Goal: Task Accomplishment & Management: Use online tool/utility

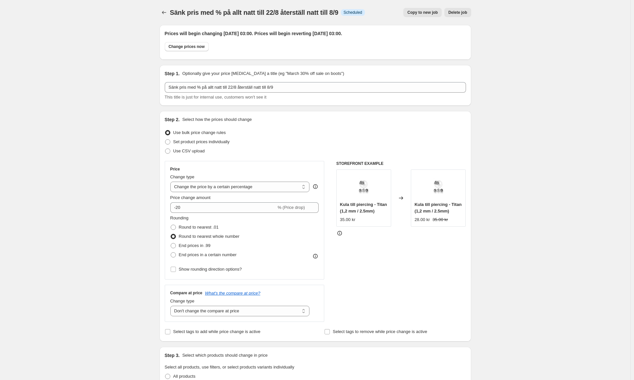
select select "percentage"
select select "no_change"
select select "collection"
select select "not_equal"
select select "collection"
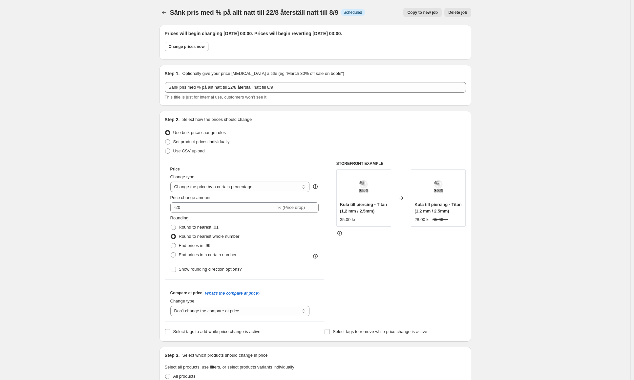
select select "not_equal"
select select "collection"
select select "not_equal"
select select "collection"
select select "not_equal"
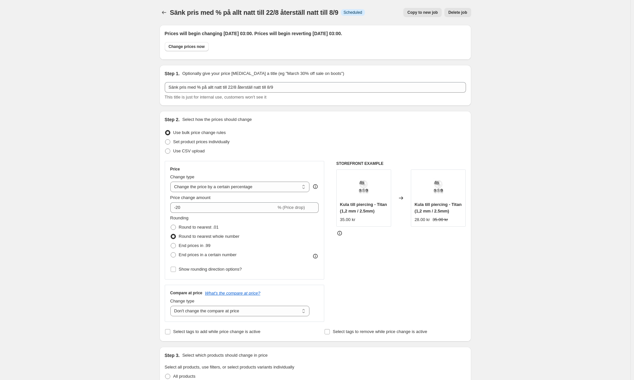
scroll to position [197, 0]
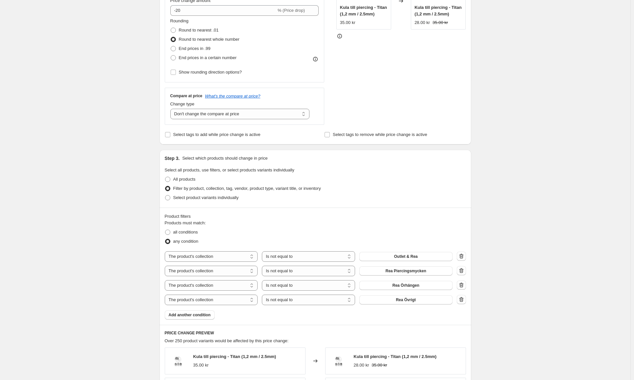
click at [61, 47] on div "Sänk pris med % på allt natt till 22/8 återställ natt till 8/9. This page is re…" at bounding box center [315, 271] width 630 height 936
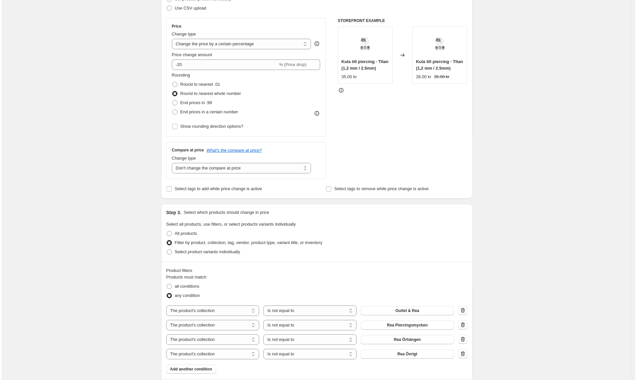
scroll to position [0, 0]
